Goal: Task Accomplishment & Management: Use online tool/utility

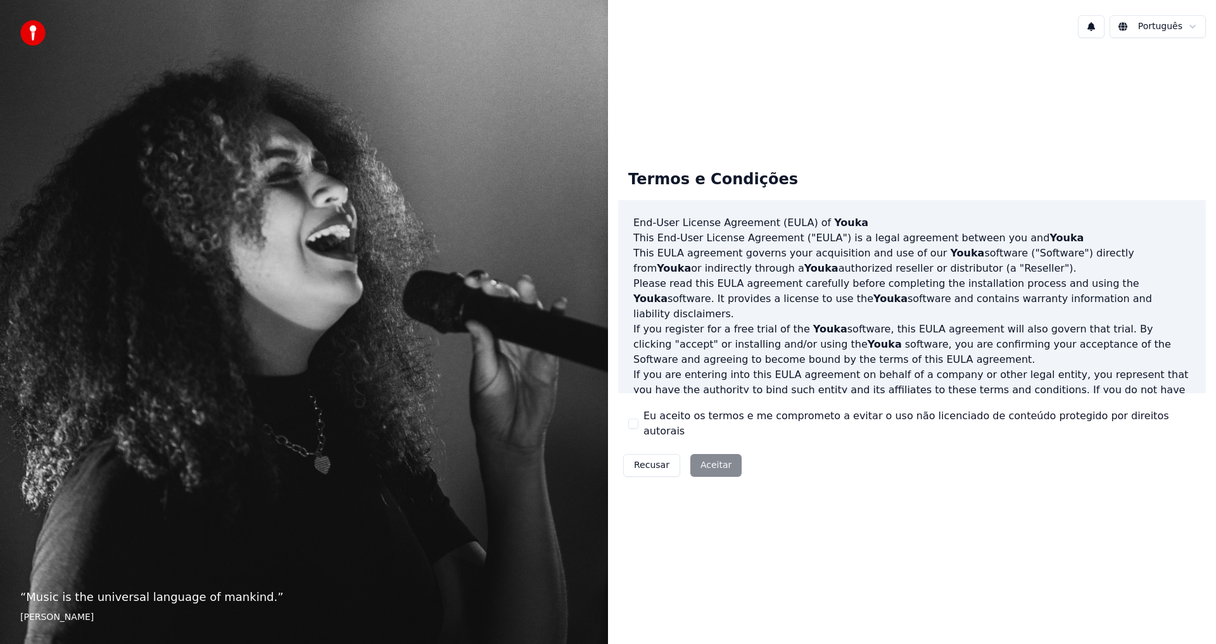
click at [676, 424] on label "Eu aceito os termos e me comprometo a evitar o uso não licenciado de conteúdo p…" at bounding box center [920, 424] width 552 height 30
click at [639, 424] on button "Eu aceito os termos e me comprometo a evitar o uso não licenciado de conteúdo p…" at bounding box center [633, 424] width 10 height 10
click at [704, 454] on button "Aceitar" at bounding box center [715, 465] width 51 height 23
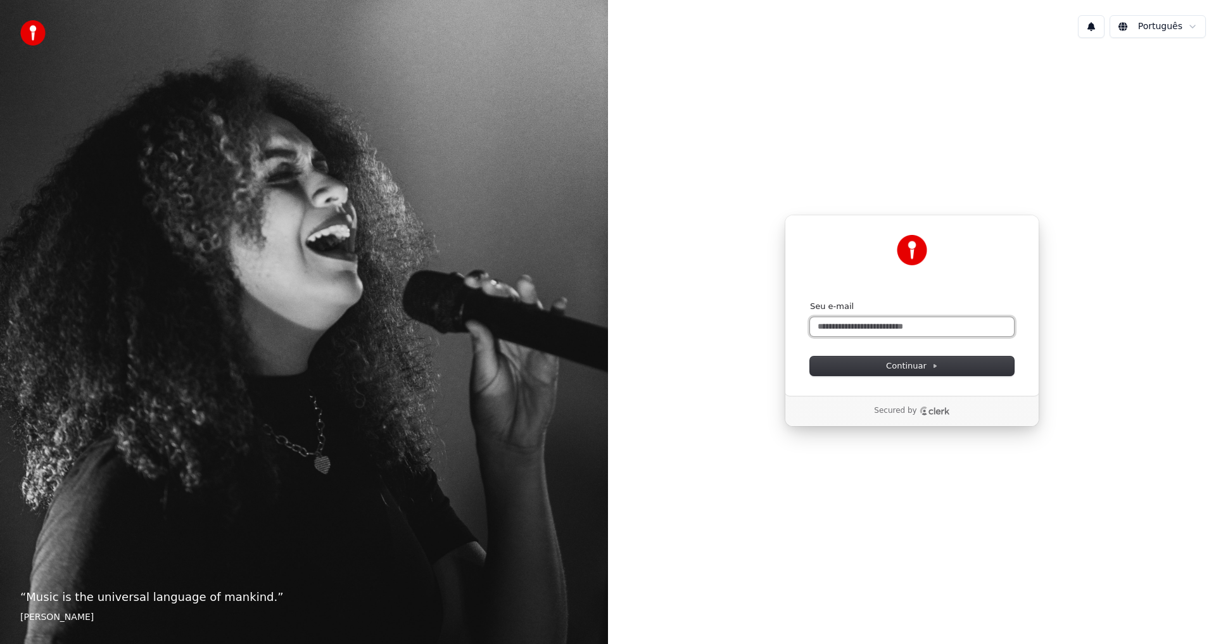
click at [842, 329] on input "Seu e-mail" at bounding box center [912, 326] width 204 height 19
click at [863, 366] on button "Continuar" at bounding box center [912, 366] width 204 height 19
type input "**********"
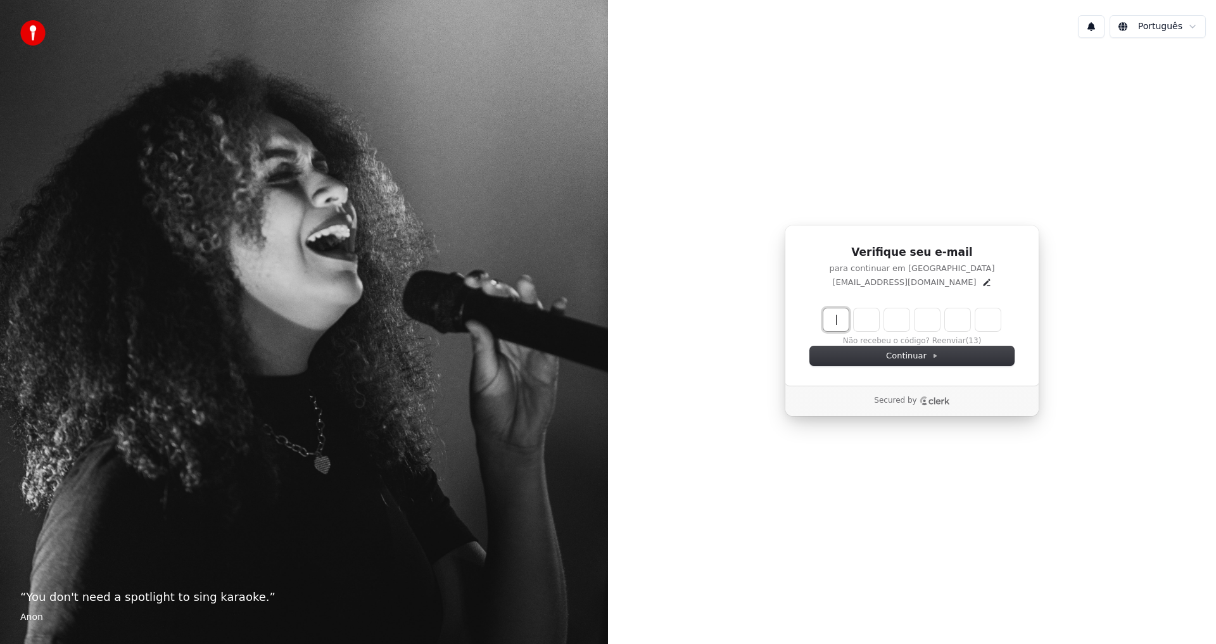
click at [833, 322] on input "Enter verification code" at bounding box center [925, 320] width 203 height 23
paste input "******"
type input "******"
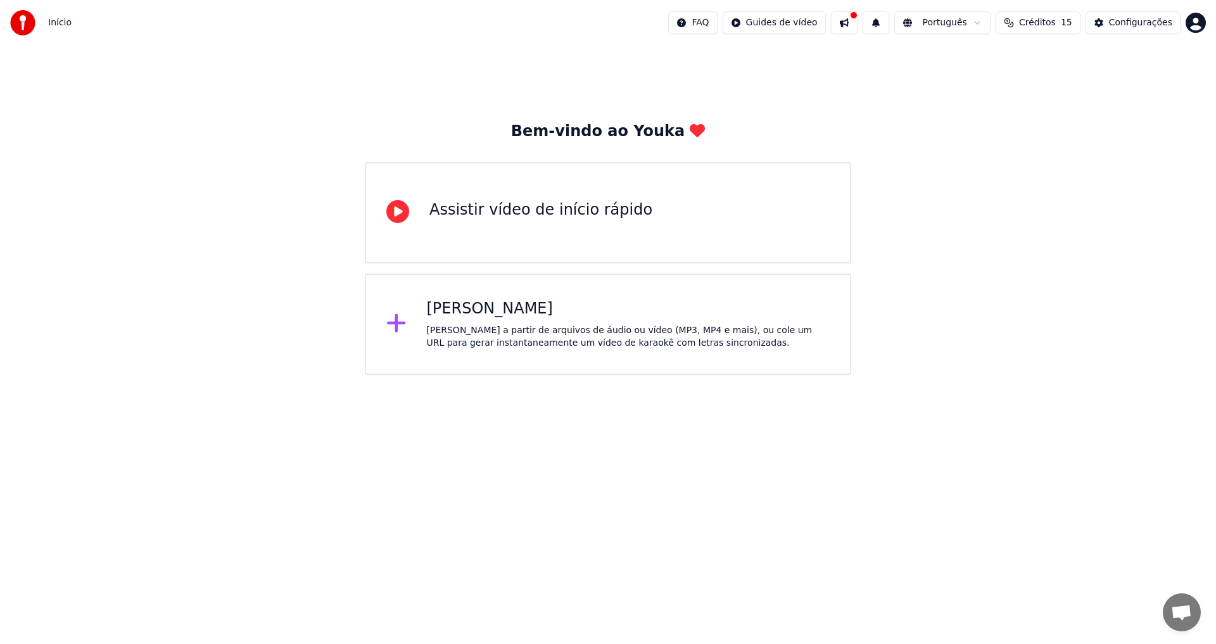
click at [456, 312] on div "[PERSON_NAME]" at bounding box center [629, 309] width 404 height 20
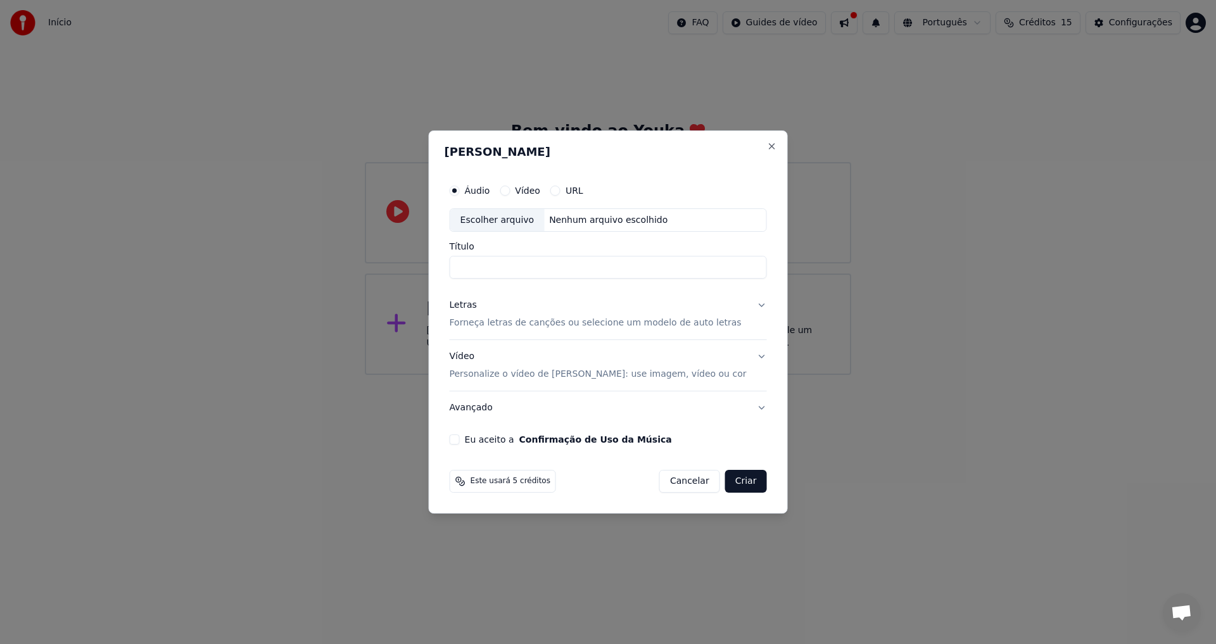
click at [510, 190] on button "Vídeo" at bounding box center [505, 191] width 10 height 10
click at [460, 191] on button "Áudio" at bounding box center [455, 191] width 10 height 10
click at [516, 219] on div "Escolher arquivo" at bounding box center [497, 220] width 94 height 23
type input "*****"
click at [474, 305] on div "Letras" at bounding box center [463, 306] width 27 height 13
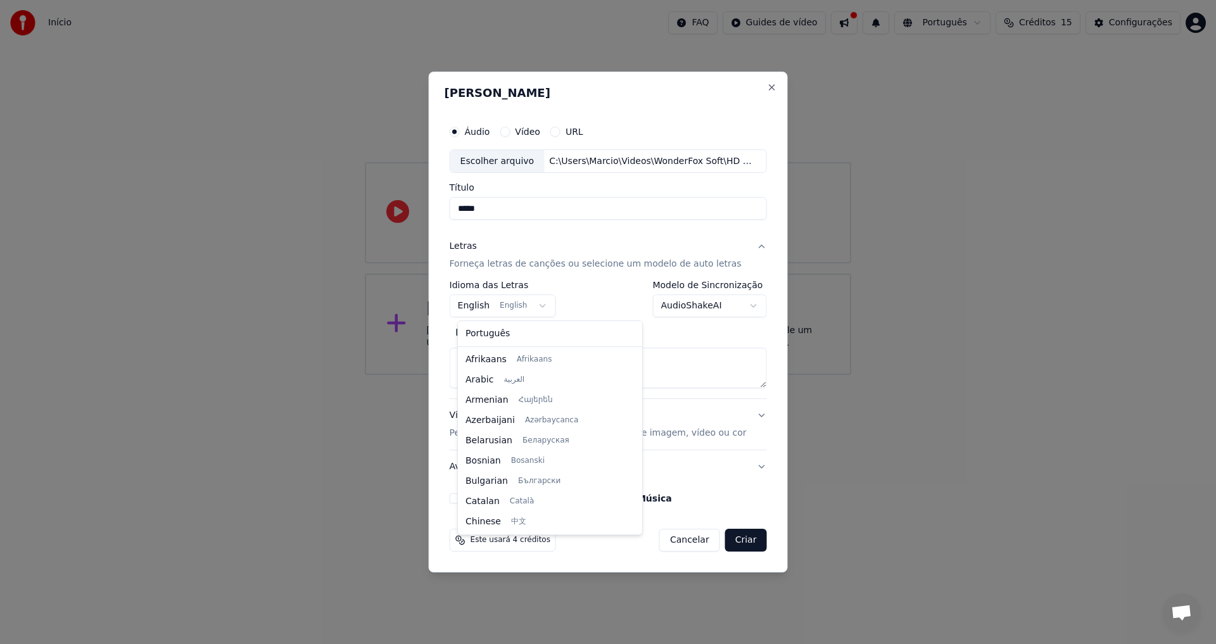
click at [544, 307] on body "**********" at bounding box center [608, 187] width 1216 height 375
select select "**"
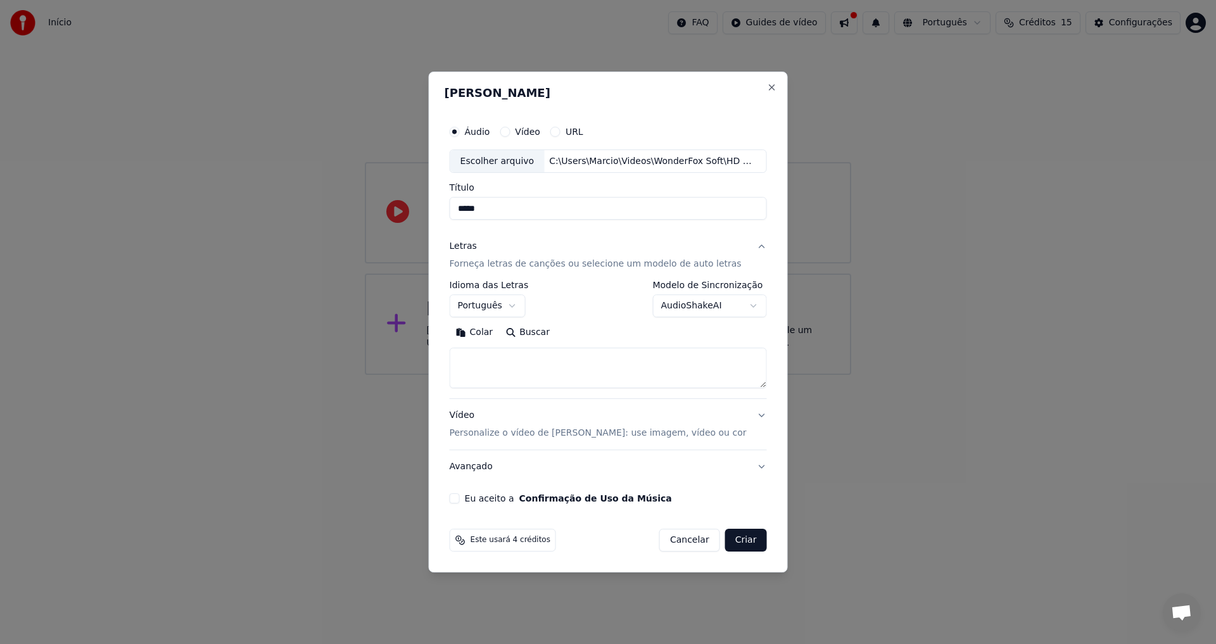
click at [485, 333] on button "Colar" at bounding box center [475, 333] width 50 height 20
click at [501, 498] on label "Eu aceito a Confirmação de Uso da Música" at bounding box center [568, 498] width 207 height 9
click at [460, 498] on button "Eu aceito a Confirmação de Uso da Música" at bounding box center [455, 498] width 10 height 10
click at [739, 542] on button "Criar" at bounding box center [746, 540] width 42 height 23
type textarea "**********"
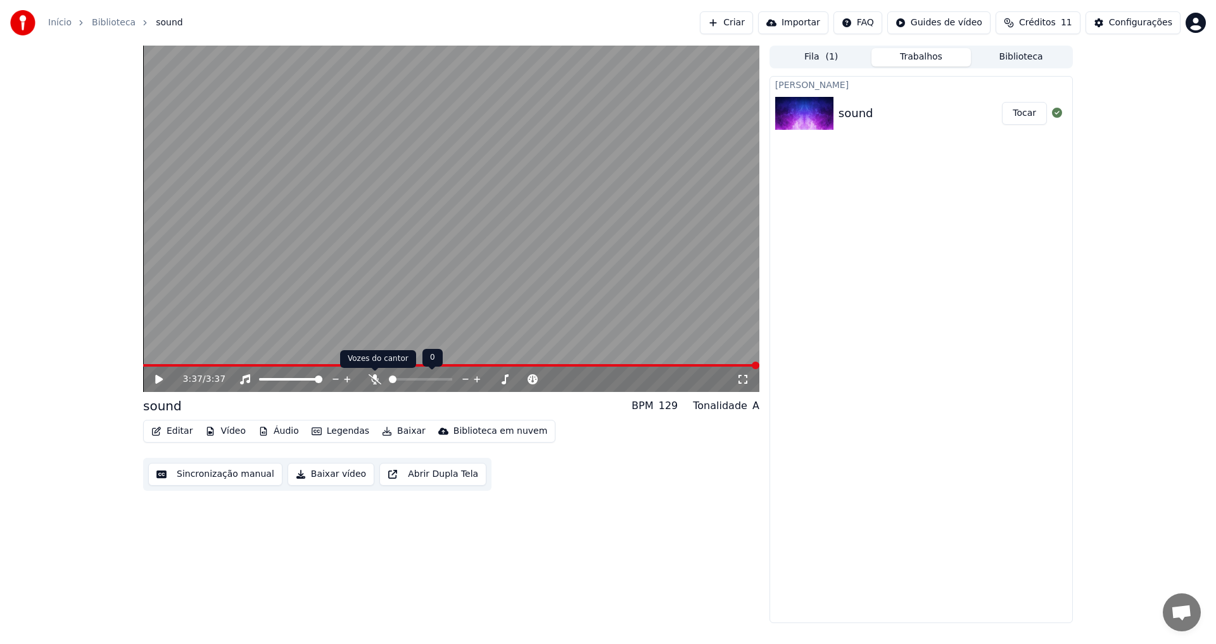
click at [372, 379] on icon at bounding box center [375, 379] width 13 height 10
click at [160, 378] on icon at bounding box center [159, 379] width 8 height 9
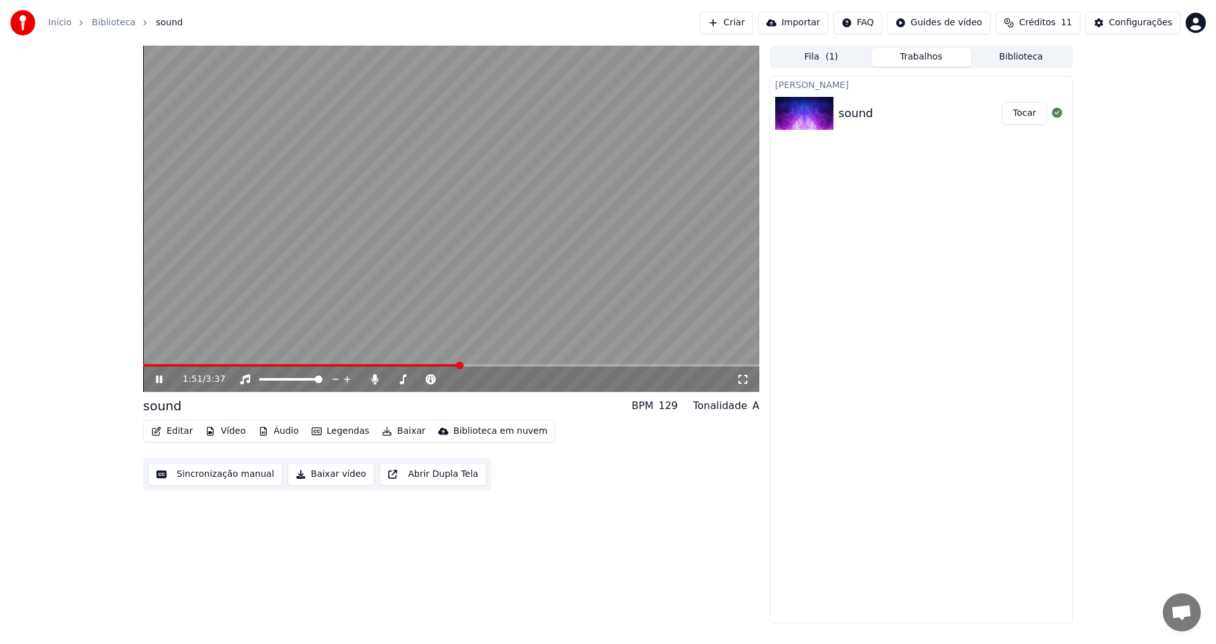
click at [744, 379] on icon at bounding box center [743, 379] width 13 height 10
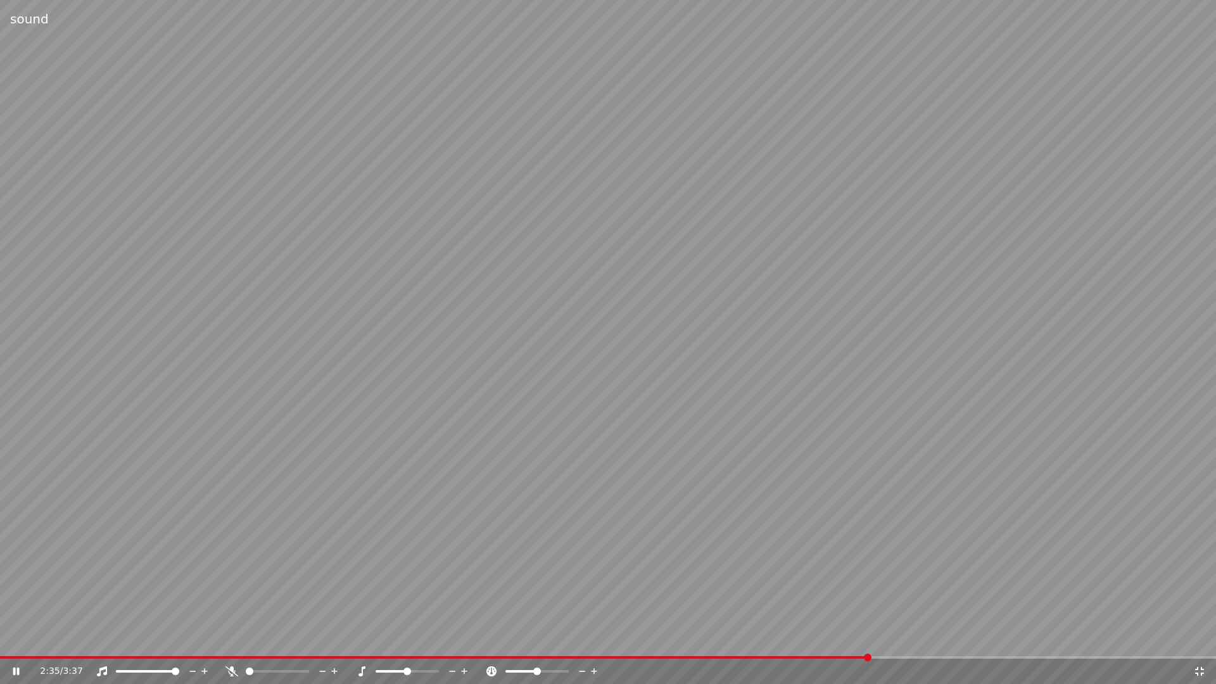
click at [246, 644] on span at bounding box center [250, 672] width 8 height 8
click at [258, 644] on span at bounding box center [261, 672] width 8 height 8
click at [246, 644] on span at bounding box center [250, 672] width 8 height 8
click at [15, 644] on icon at bounding box center [17, 671] width 8 height 9
click at [18, 644] on icon at bounding box center [16, 672] width 6 height 8
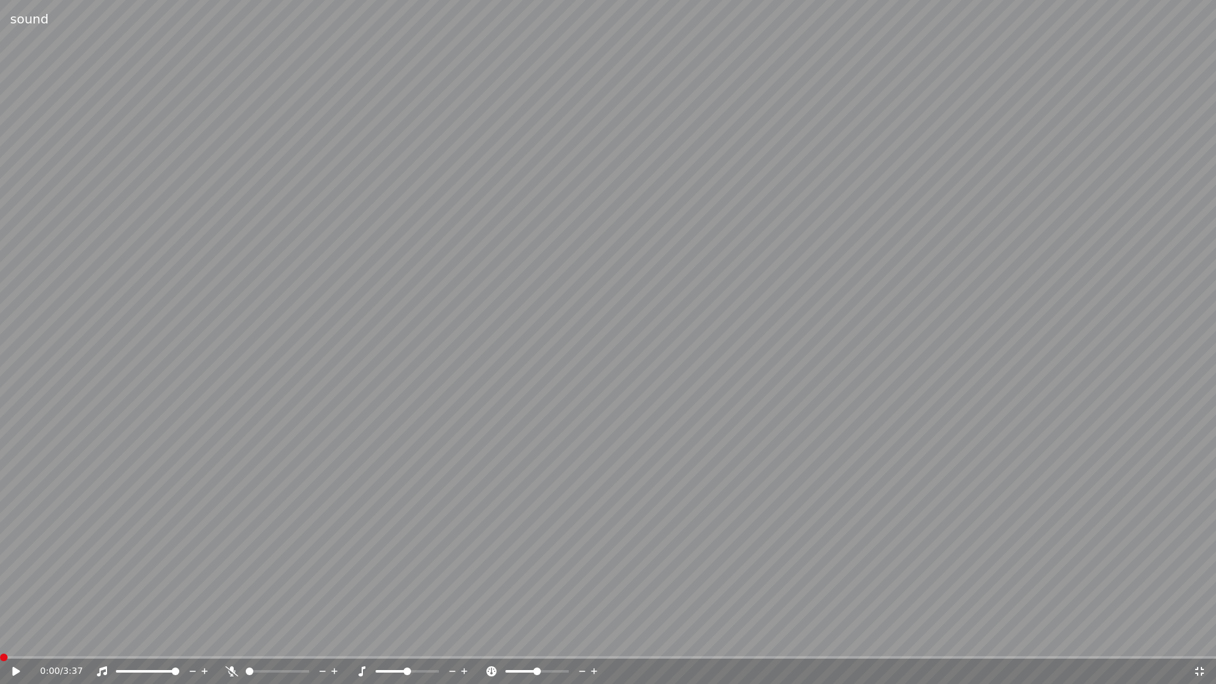
click at [0, 644] on span at bounding box center [4, 658] width 8 height 8
click at [269, 644] on span at bounding box center [266, 672] width 8 height 8
click at [15, 644] on icon at bounding box center [17, 671] width 8 height 9
click at [12, 644] on icon at bounding box center [25, 671] width 30 height 10
click at [246, 644] on span at bounding box center [250, 672] width 8 height 8
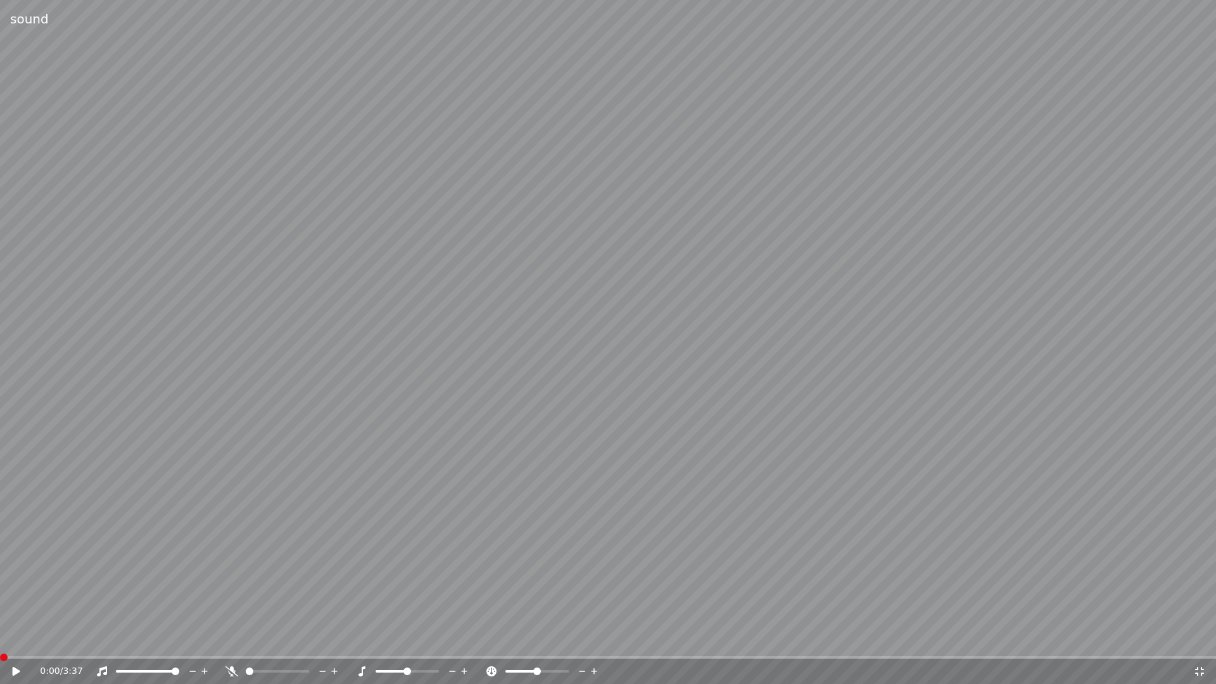
click at [0, 644] on span at bounding box center [4, 658] width 8 height 8
click at [12, 644] on icon at bounding box center [25, 671] width 30 height 10
click at [0, 644] on span at bounding box center [4, 658] width 8 height 8
click at [1206, 366] on video at bounding box center [608, 342] width 1216 height 684
click at [0, 644] on span at bounding box center [4, 658] width 8 height 8
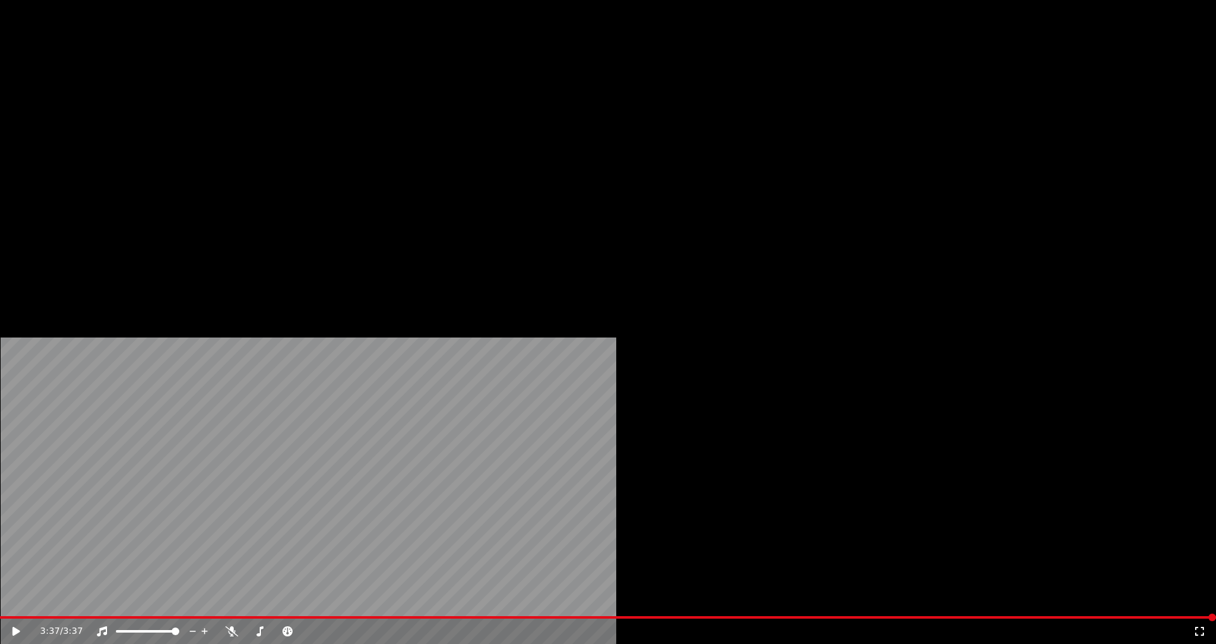
click at [229, 94] on button "Vídeo" at bounding box center [225, 85] width 51 height 18
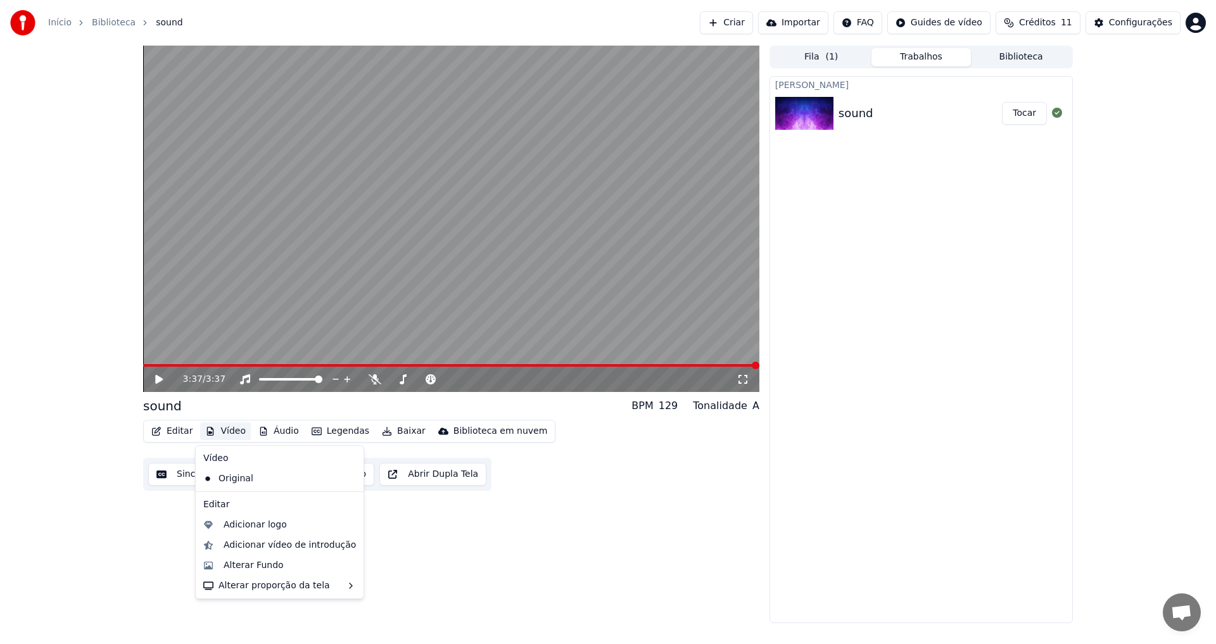
click at [598, 488] on div "Editar Vídeo Áudio Legendas Baixar Biblioteca em nuvem Sincronização manual Bai…" at bounding box center [451, 455] width 616 height 71
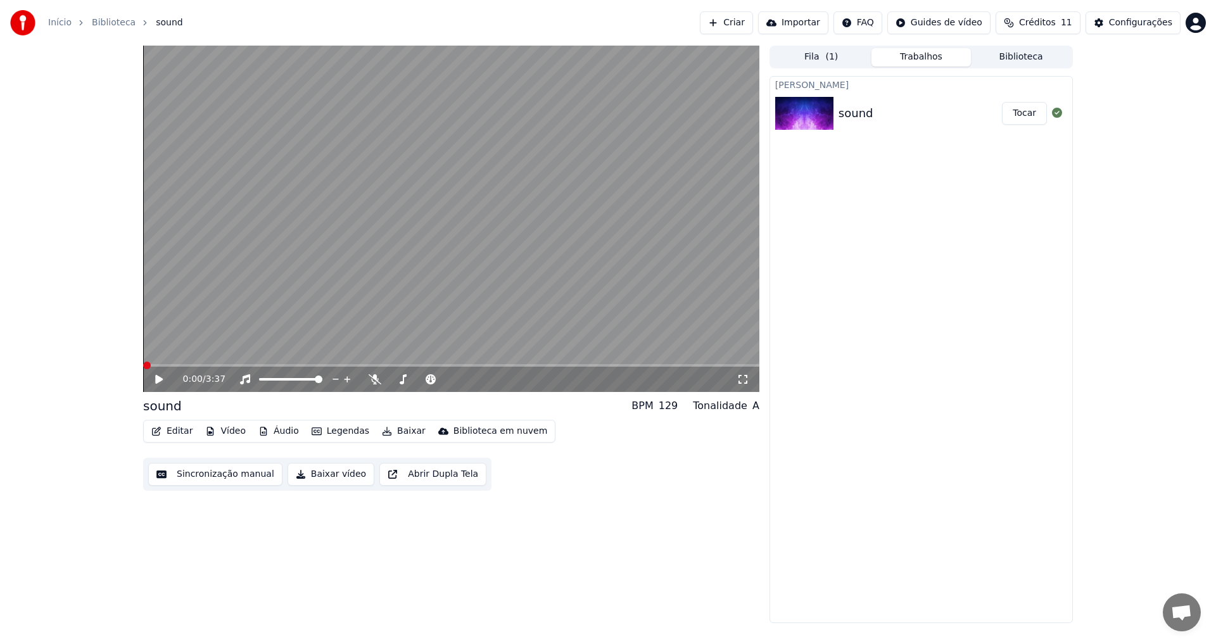
click at [143, 366] on span at bounding box center [143, 365] width 0 height 3
click at [745, 382] on icon at bounding box center [743, 379] width 13 height 10
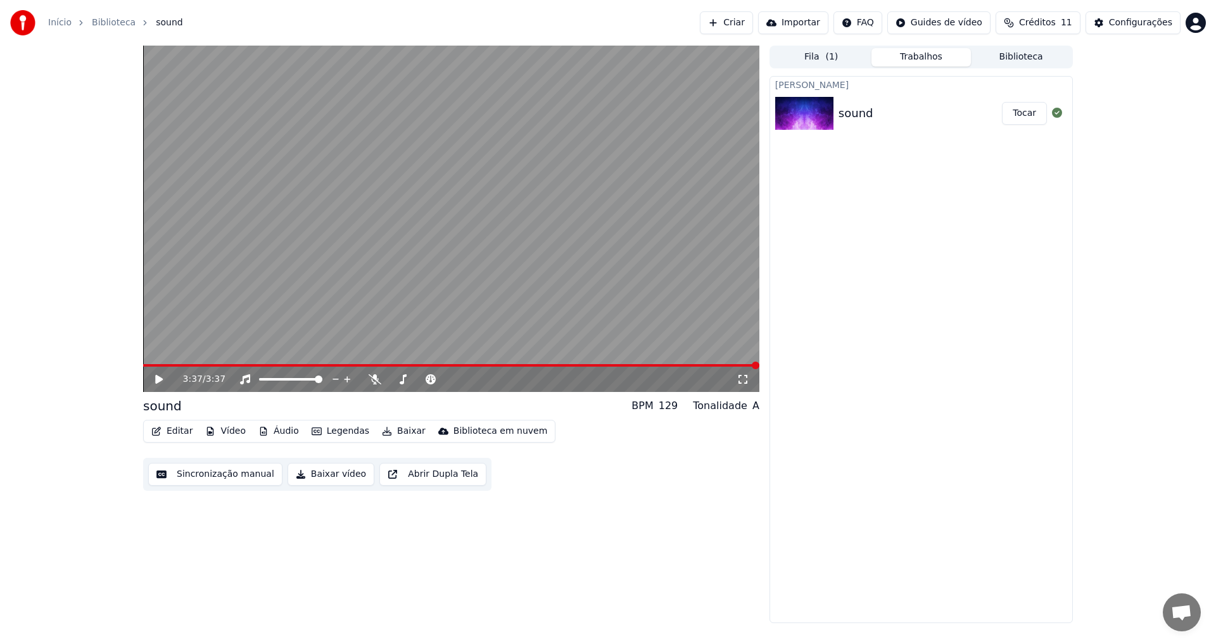
click at [746, 24] on button "Criar" at bounding box center [726, 22] width 53 height 23
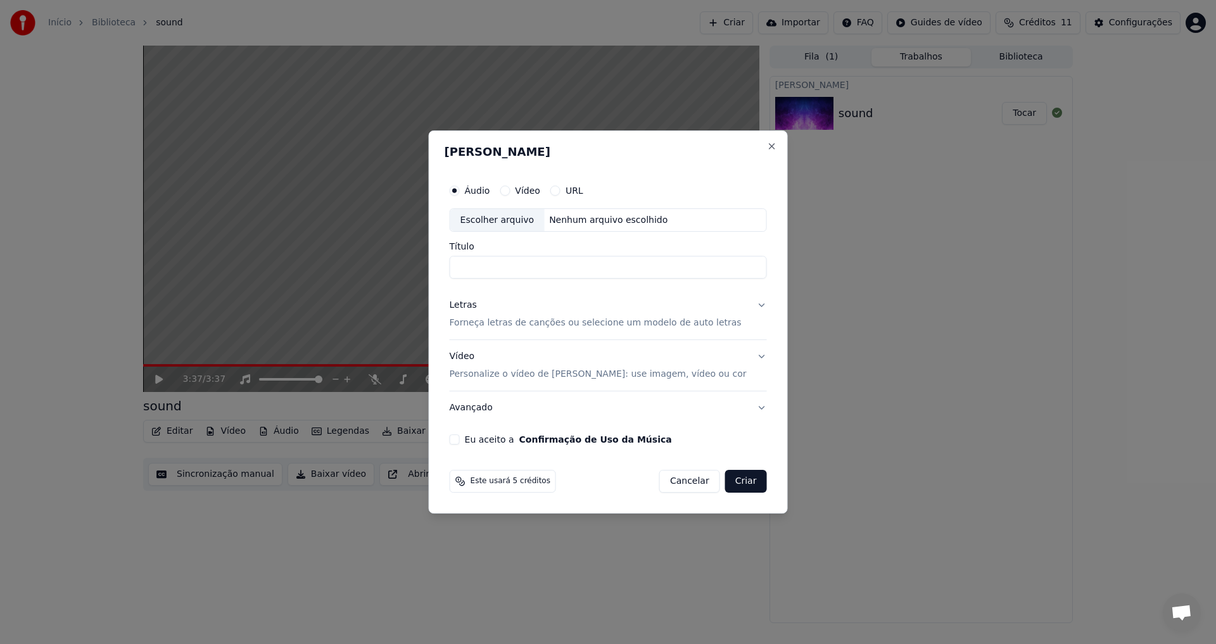
click at [561, 193] on button "URL" at bounding box center [555, 191] width 10 height 10
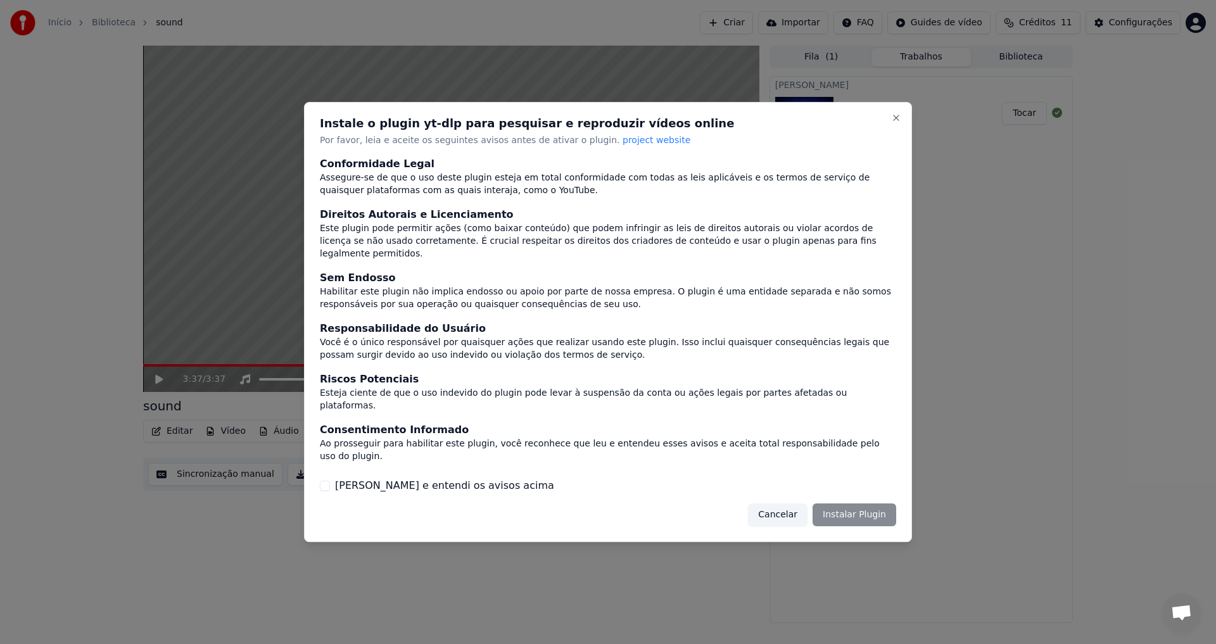
click at [440, 478] on label "[PERSON_NAME] e entendi os avisos acima" at bounding box center [444, 485] width 219 height 15
click at [330, 481] on button "[PERSON_NAME] e entendi os avisos acima" at bounding box center [325, 486] width 10 height 10
click at [861, 504] on button "Instalar Plugin" at bounding box center [855, 515] width 84 height 23
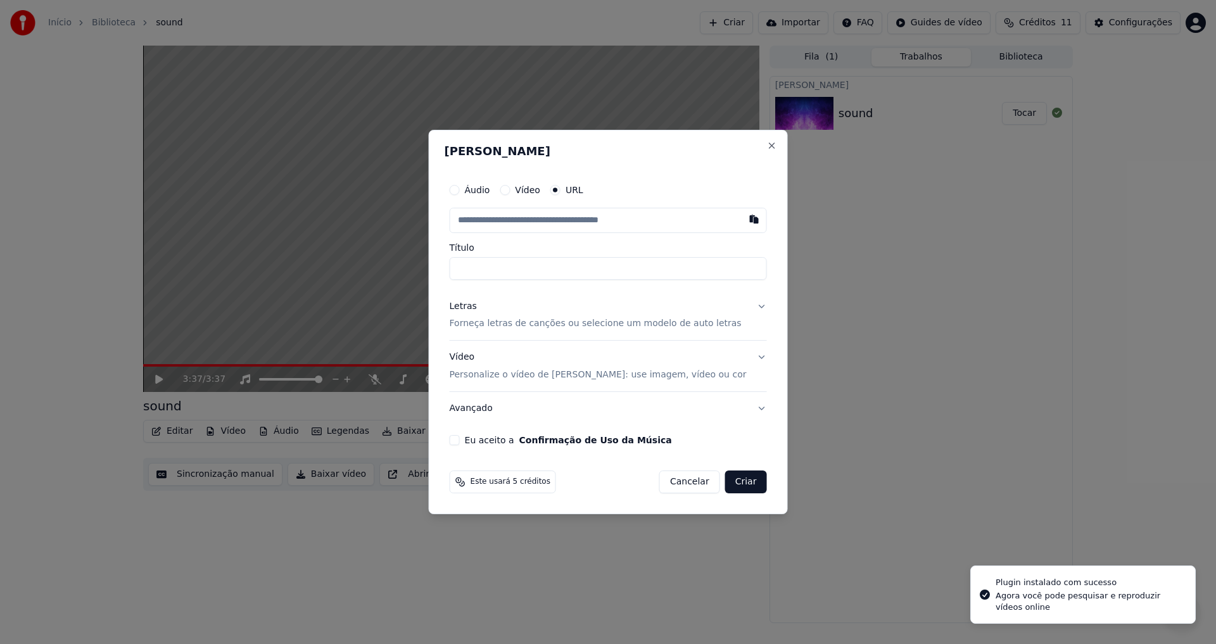
type input "**********"
click at [579, 268] on input "**********" at bounding box center [608, 268] width 317 height 23
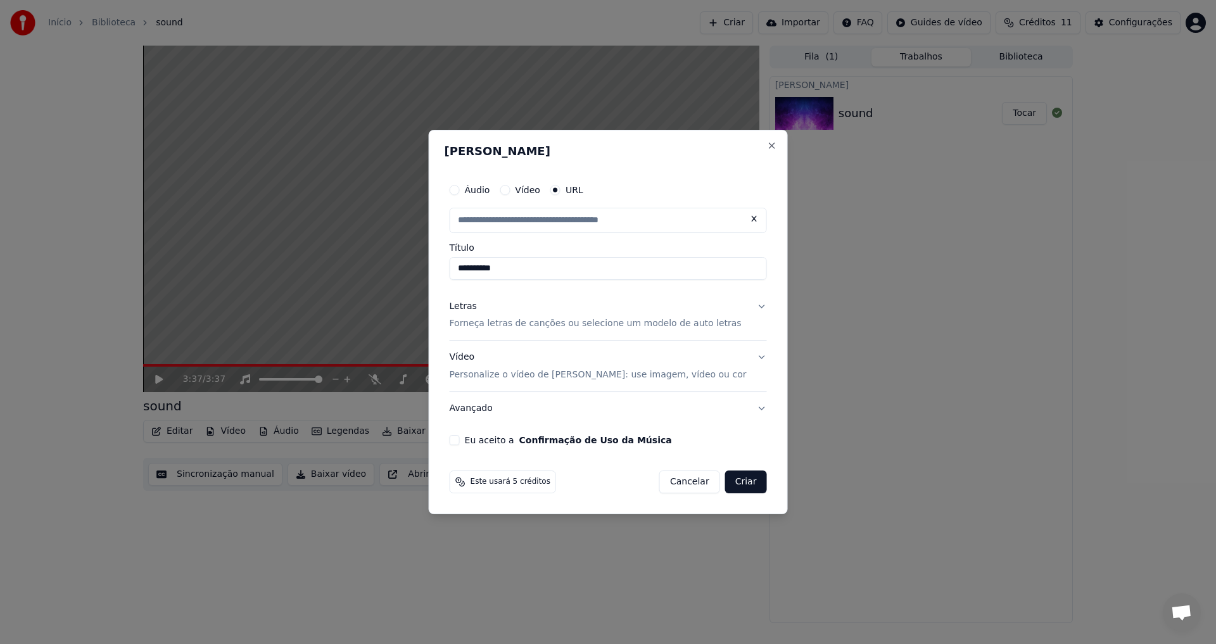
type input "**********"
click at [533, 322] on p "Forneça letras de canções ou selecione um modelo de auto letras" at bounding box center [596, 324] width 292 height 13
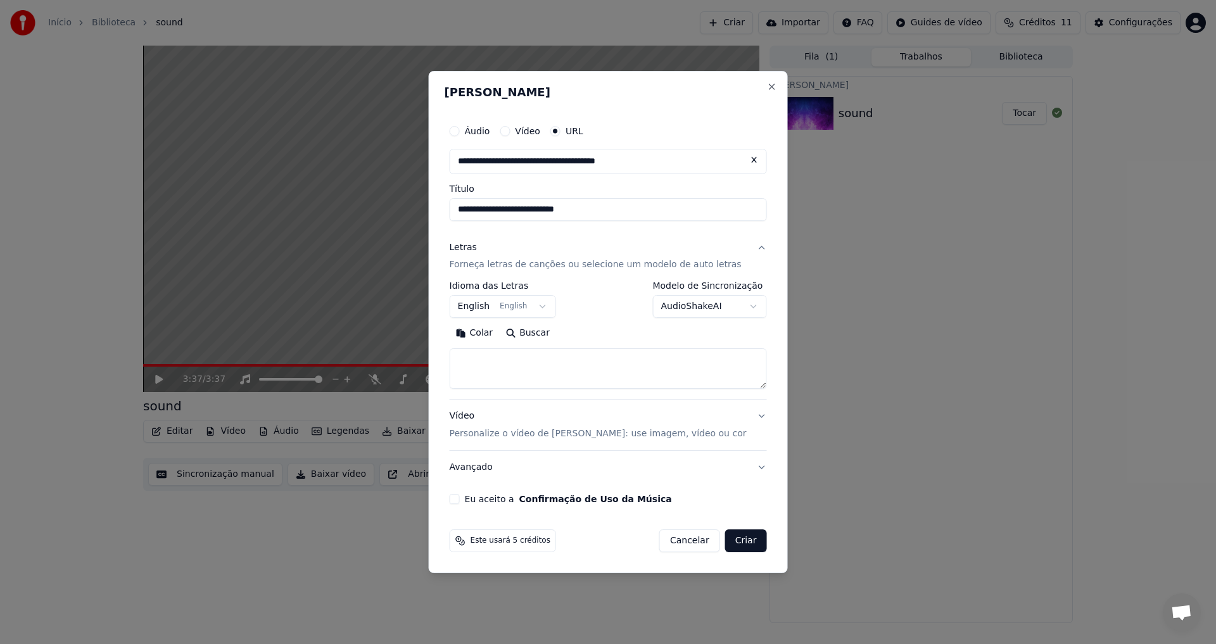
click at [500, 338] on button "Colar" at bounding box center [475, 334] width 50 height 20
click at [492, 434] on p "Personalize o vídeo de [PERSON_NAME]: use imagem, vídeo ou cor" at bounding box center [598, 434] width 297 height 13
type textarea "**********"
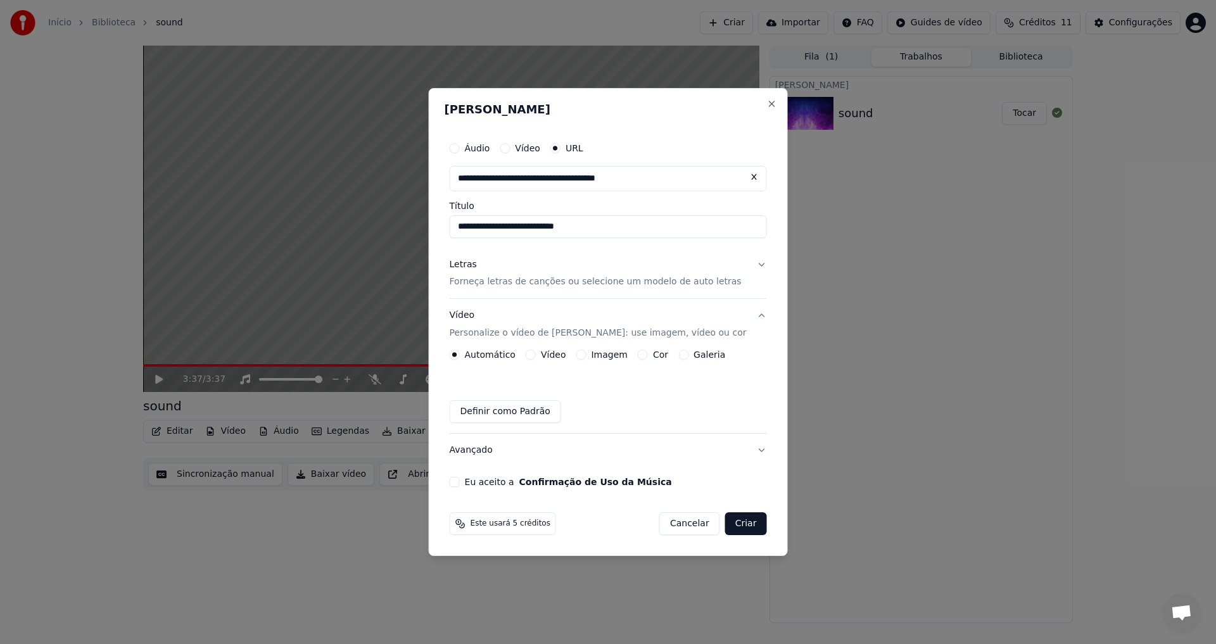
click at [536, 356] on button "Vídeo" at bounding box center [531, 355] width 10 height 10
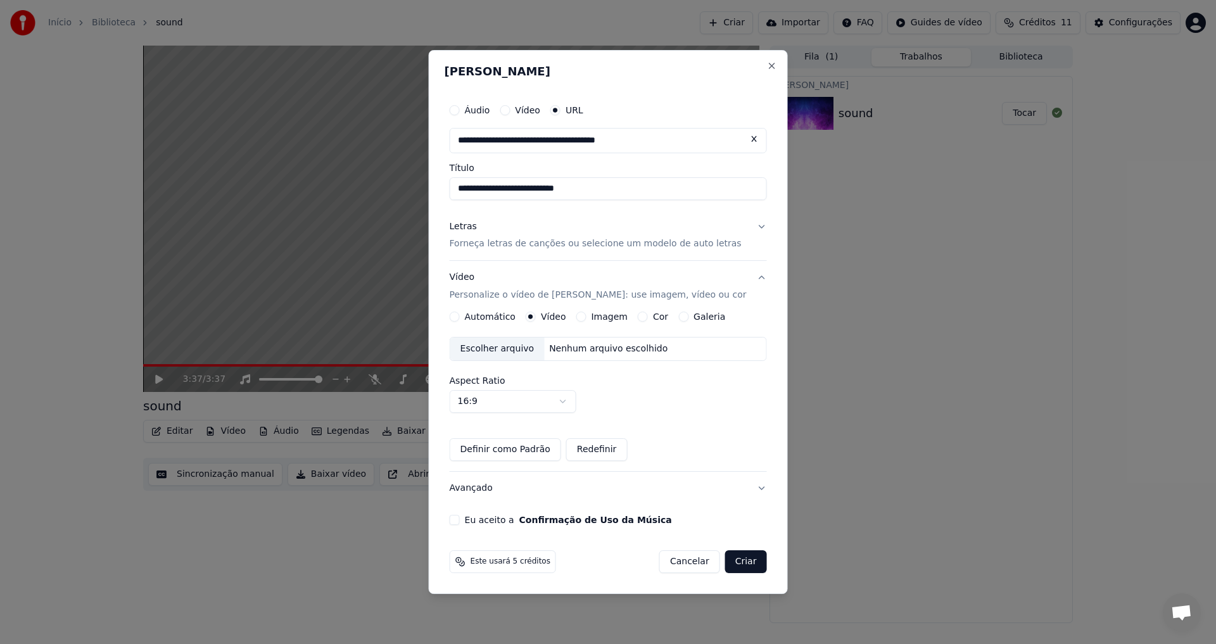
click at [586, 319] on button "Imagem" at bounding box center [581, 317] width 10 height 10
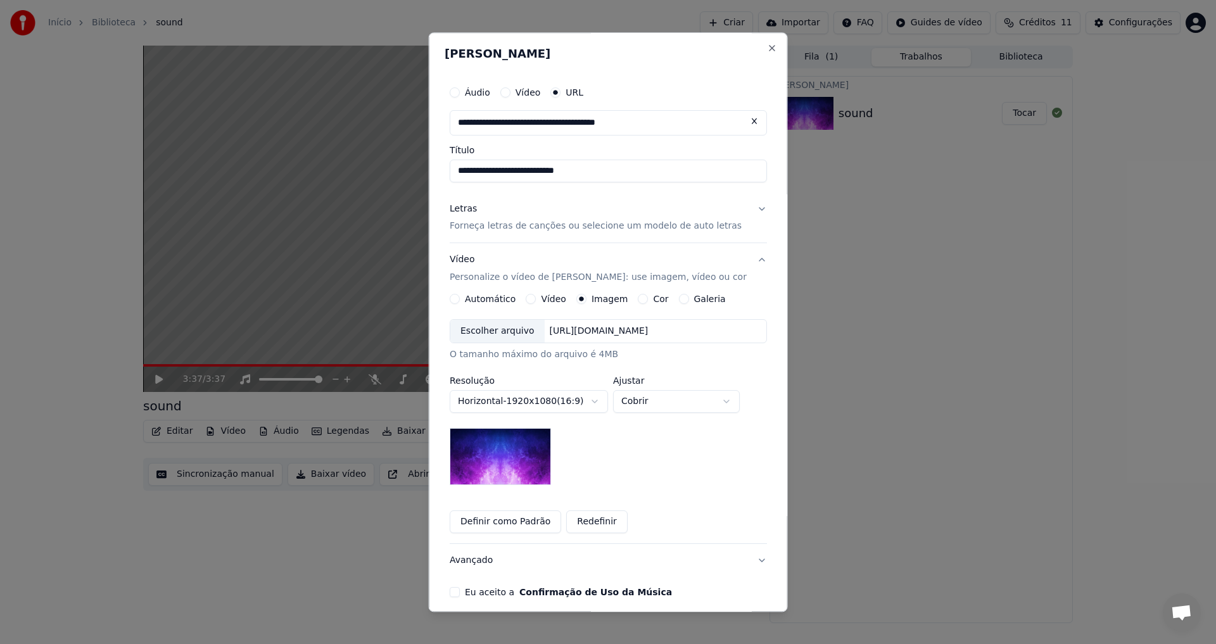
click at [502, 331] on div "Escolher arquivo" at bounding box center [497, 332] width 94 height 23
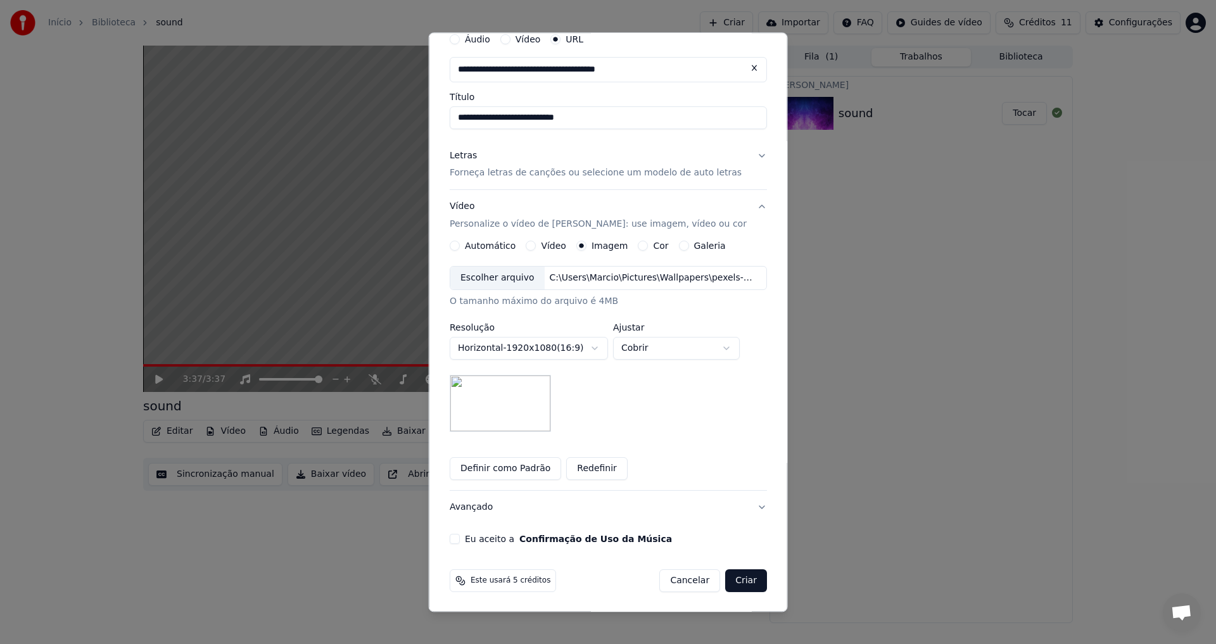
scroll to position [54, 0]
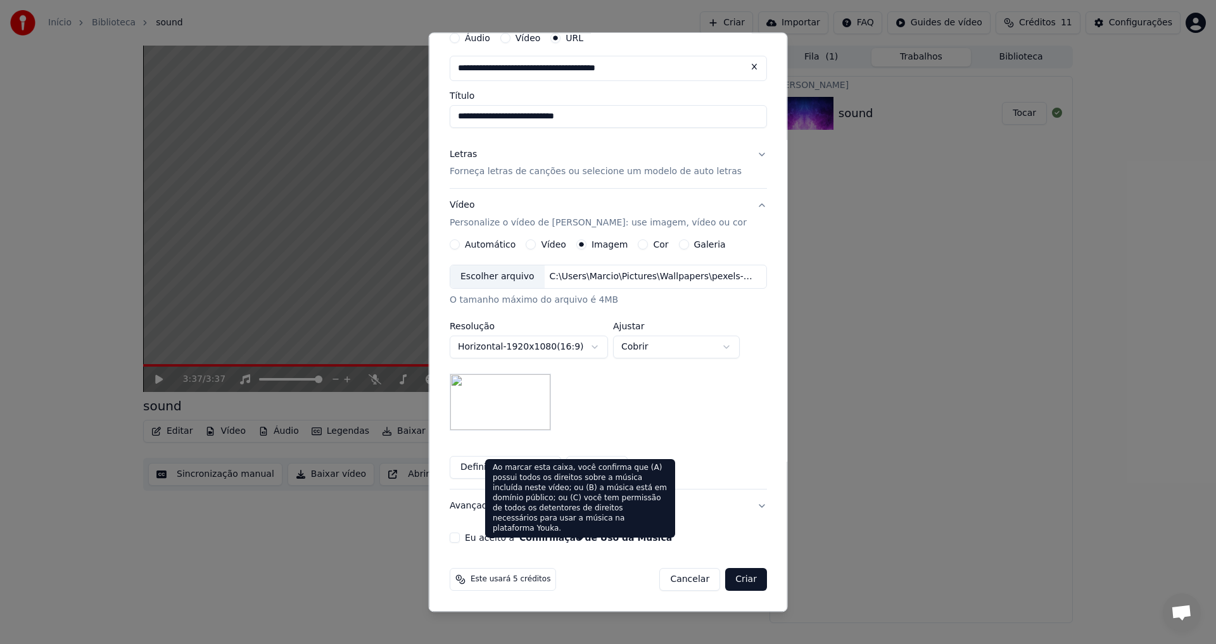
click at [569, 539] on button "Confirmação de Uso da Música" at bounding box center [595, 538] width 153 height 9
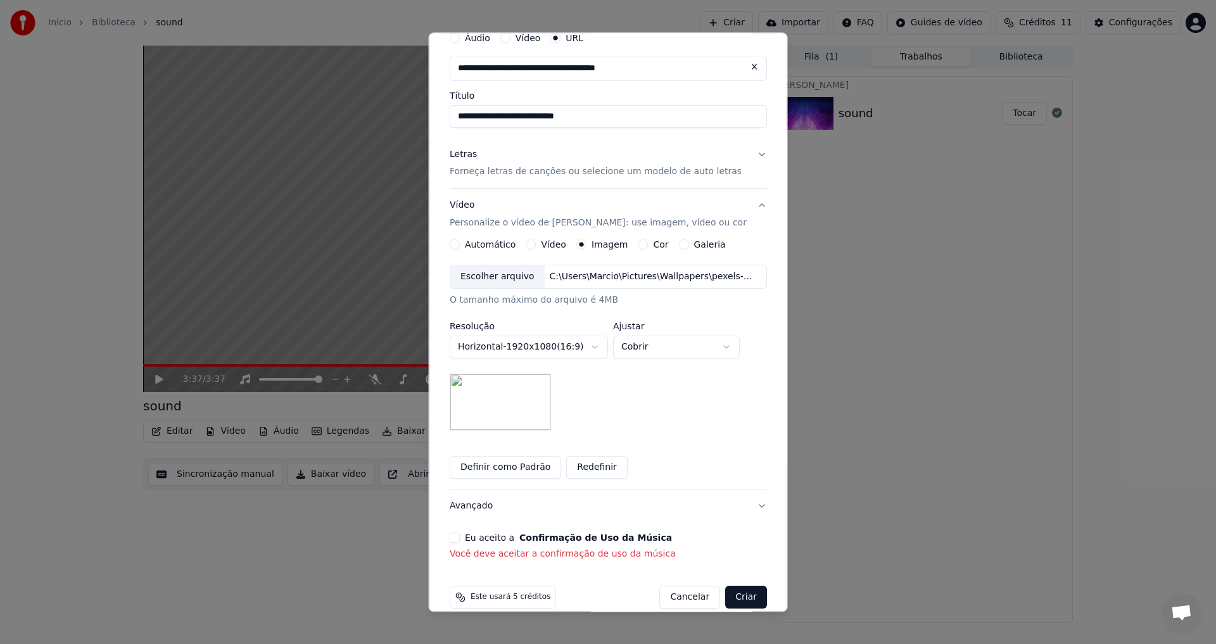
click at [458, 538] on button "Eu aceito a Confirmação de Uso da Música" at bounding box center [455, 538] width 10 height 10
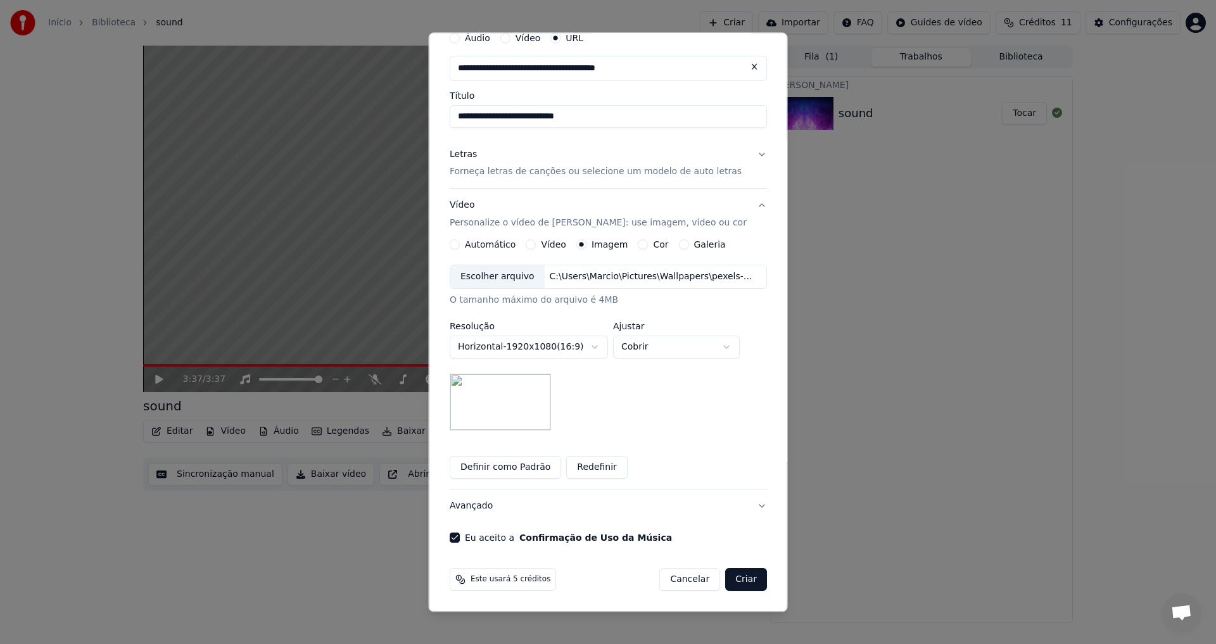
click at [727, 579] on button "Criar" at bounding box center [746, 580] width 42 height 23
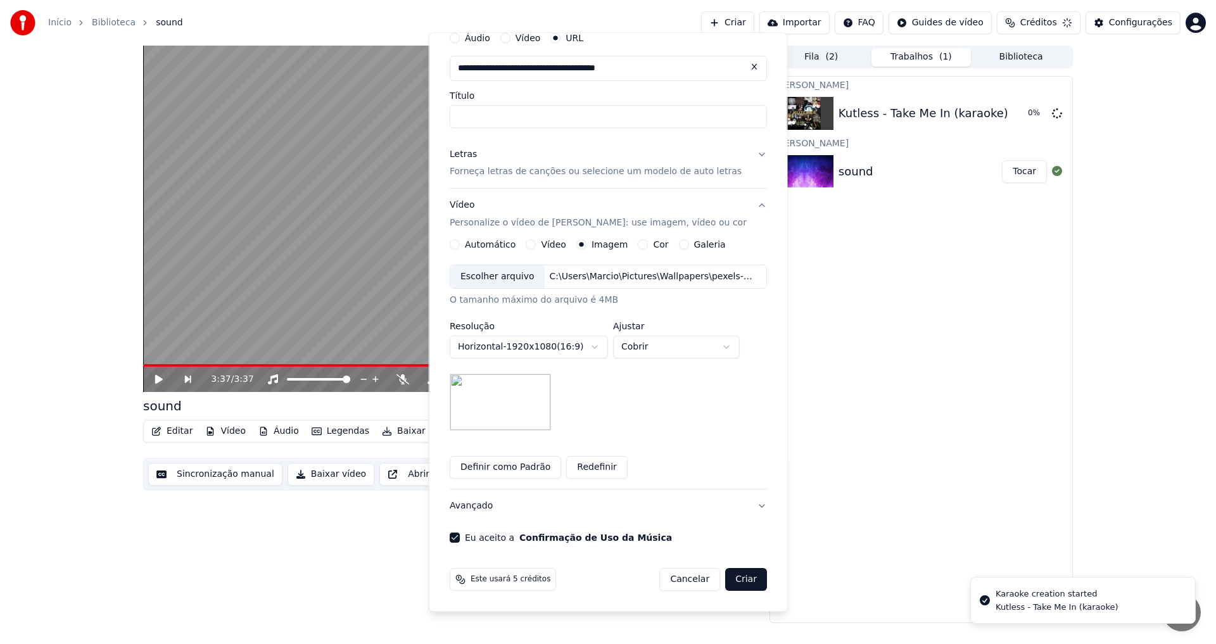
scroll to position [0, 0]
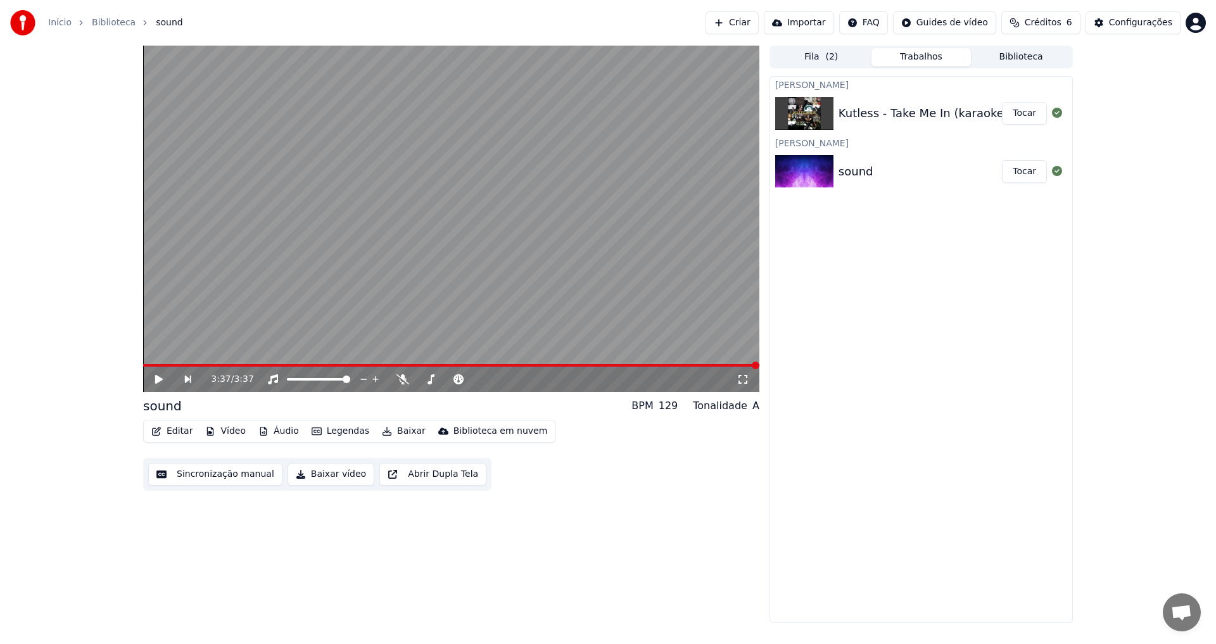
click at [1024, 111] on button "Tocar" at bounding box center [1024, 113] width 45 height 23
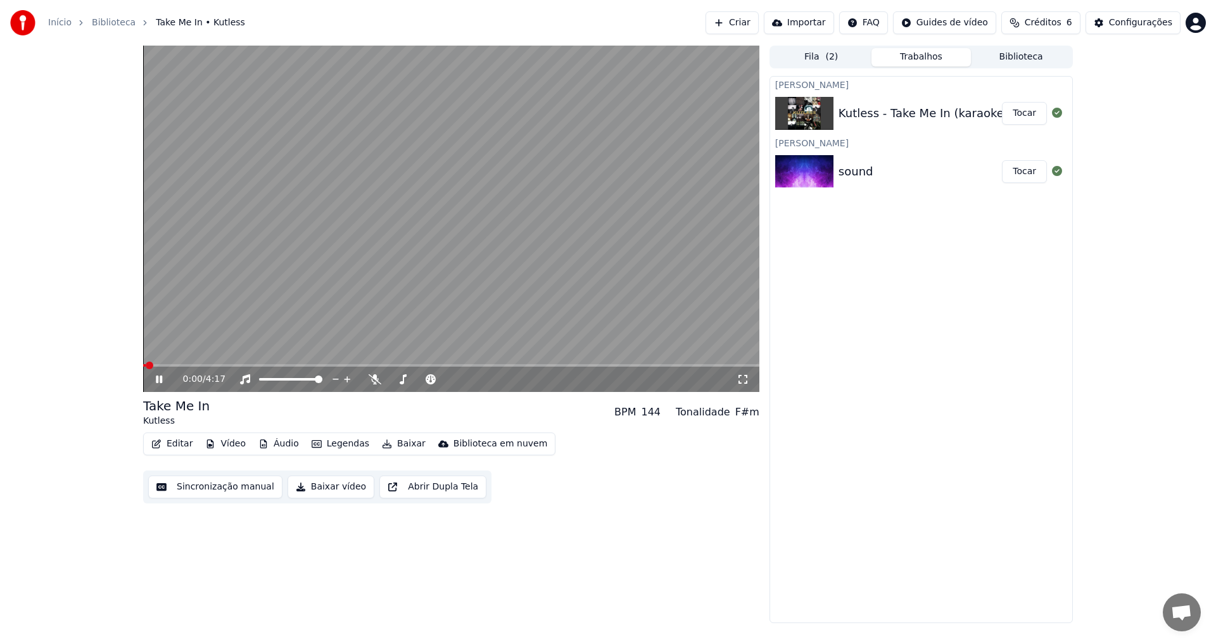
click at [156, 382] on icon at bounding box center [159, 380] width 6 height 8
click at [143, 366] on span at bounding box center [147, 366] width 8 height 8
click at [742, 380] on icon at bounding box center [743, 379] width 13 height 10
